Goal: Check status

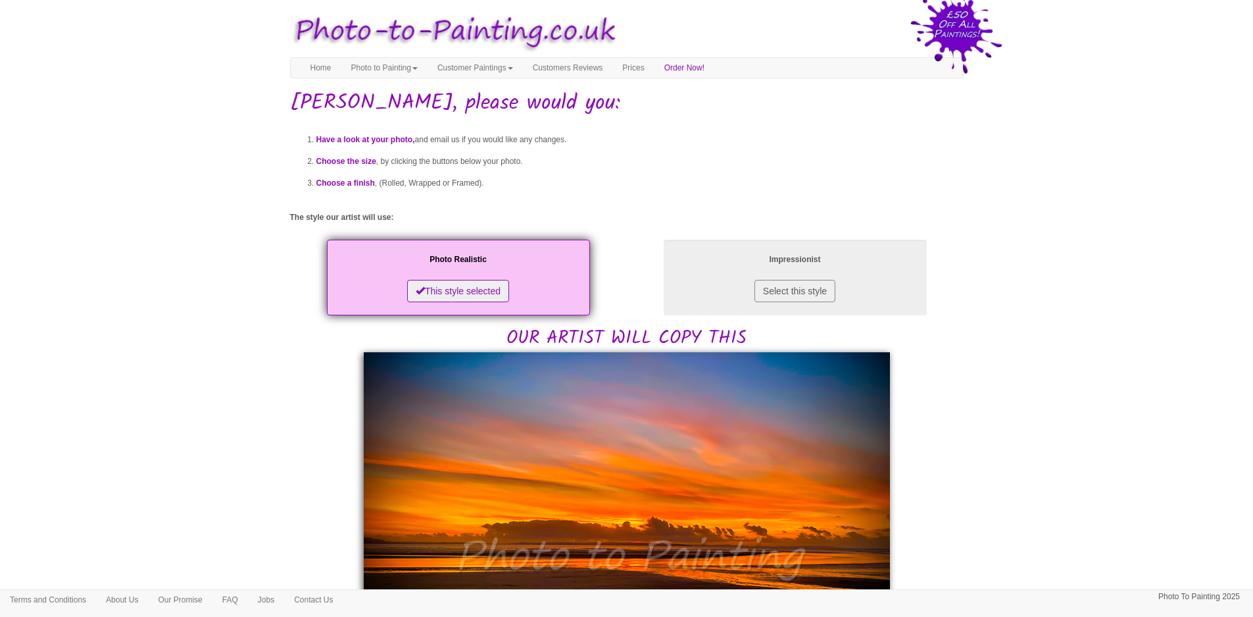
scroll to position [263, 0]
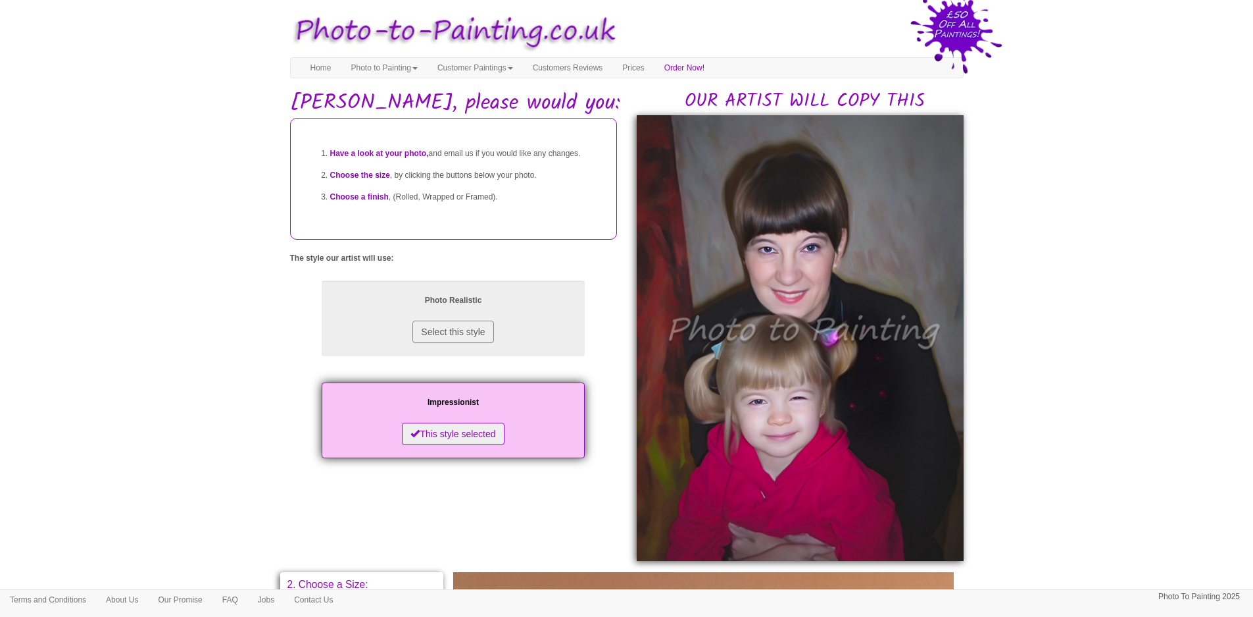
click at [864, 259] on img at bounding box center [800, 337] width 327 height 445
